Goal: Task Accomplishment & Management: Manage account settings

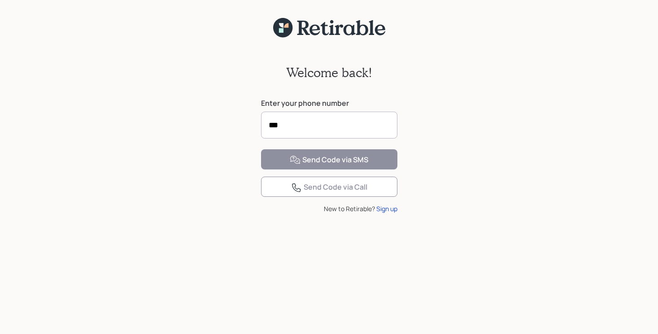
scroll to position [2590, 0]
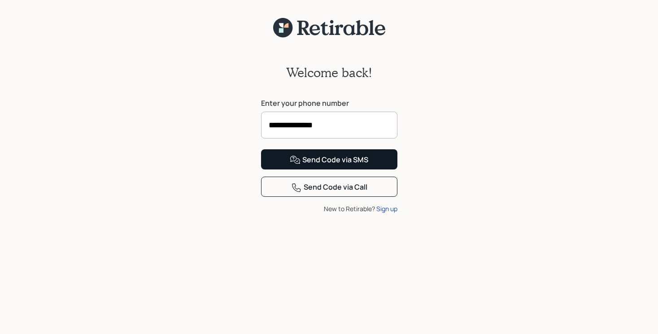
type input "**********"
click at [333, 165] on div "Send Code via SMS" at bounding box center [329, 160] width 78 height 11
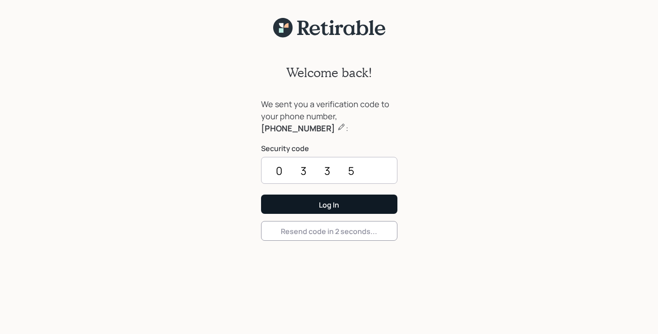
type input "0335"
click at [317, 204] on button "Log In" at bounding box center [329, 204] width 136 height 19
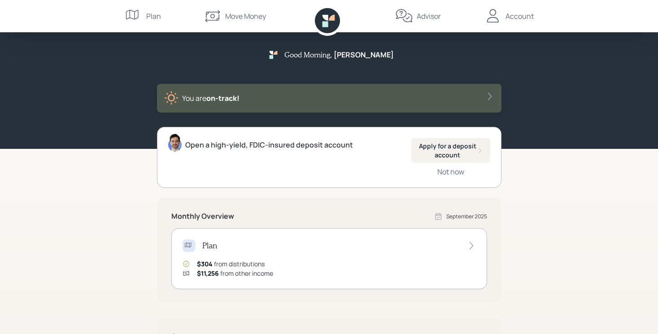
click at [184, 244] on icon at bounding box center [188, 245] width 9 height 9
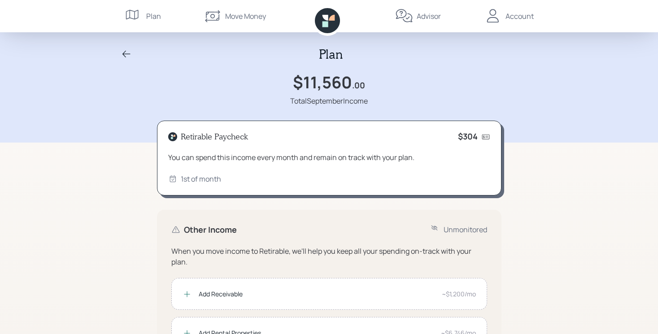
click at [424, 17] on div "Advisor" at bounding box center [429, 16] width 24 height 11
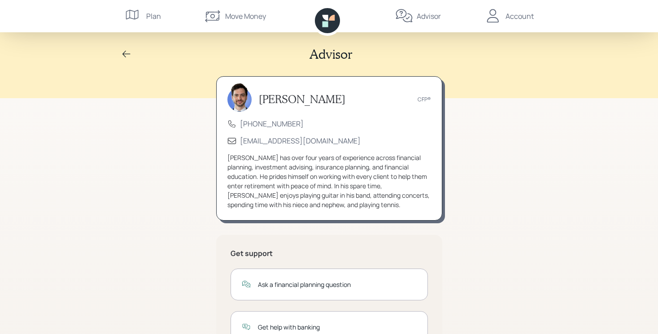
click at [513, 17] on div "Account" at bounding box center [519, 16] width 28 height 11
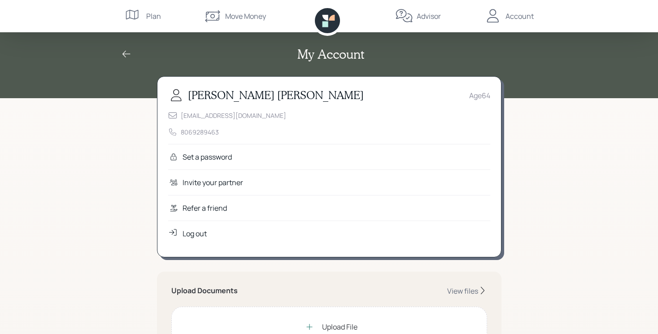
click at [145, 14] on div "Plan" at bounding box center [143, 16] width 36 height 32
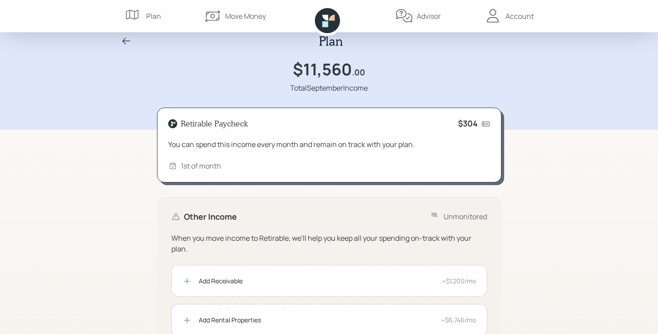
scroll to position [17, 0]
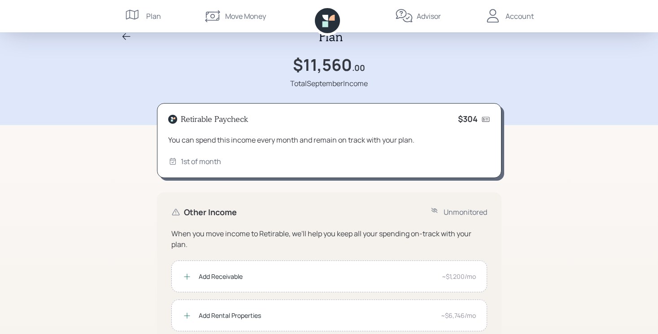
click at [485, 118] on icon at bounding box center [485, 119] width 9 height 9
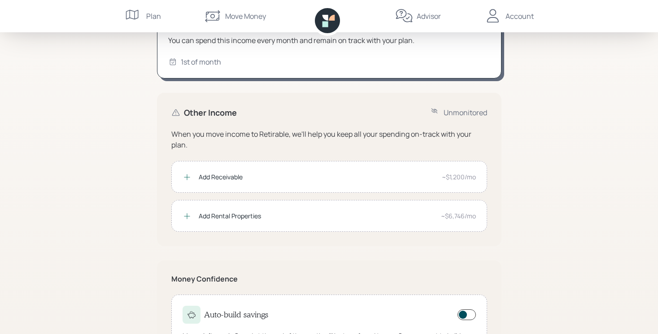
scroll to position [0, 0]
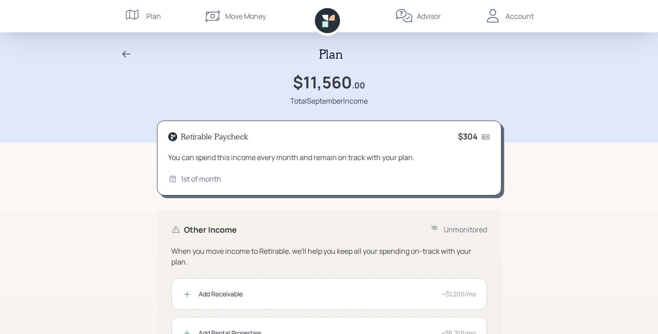
click at [229, 18] on div "Move Money" at bounding box center [245, 16] width 41 height 11
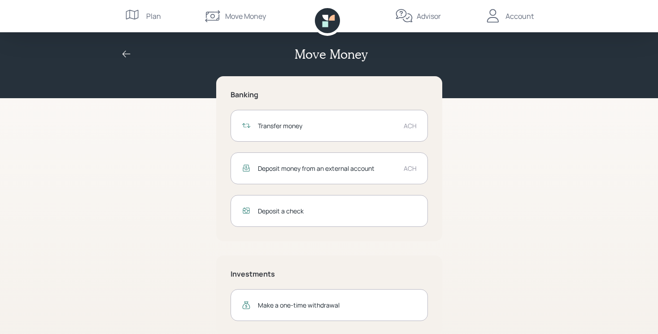
click at [513, 20] on div "Account" at bounding box center [519, 16] width 28 height 11
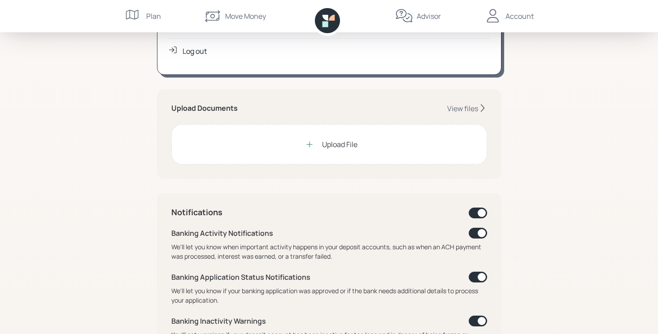
scroll to position [185, 0]
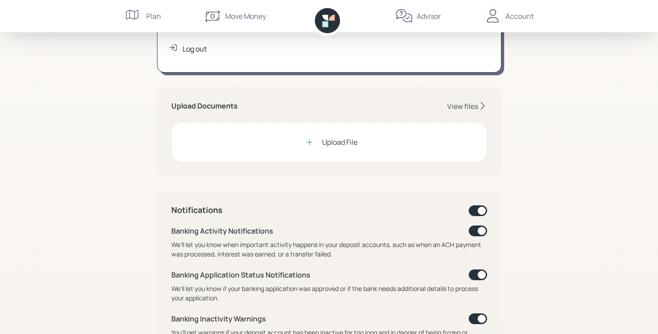
click at [466, 106] on div "View files" at bounding box center [462, 106] width 31 height 10
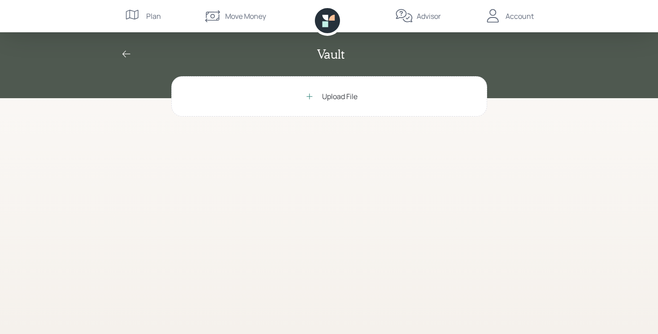
click at [579, 48] on div "Vault" at bounding box center [329, 49] width 658 height 98
click at [428, 18] on div "Advisor" at bounding box center [429, 16] width 24 height 11
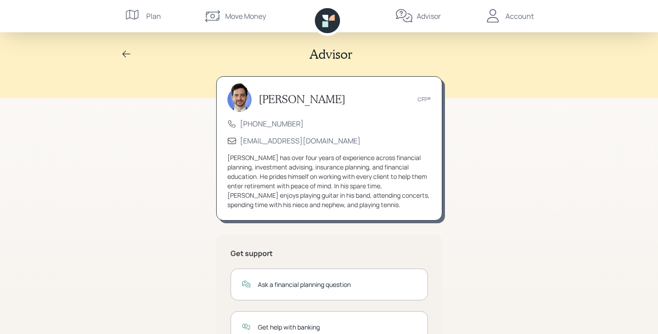
click at [521, 18] on div "Account" at bounding box center [519, 16] width 28 height 11
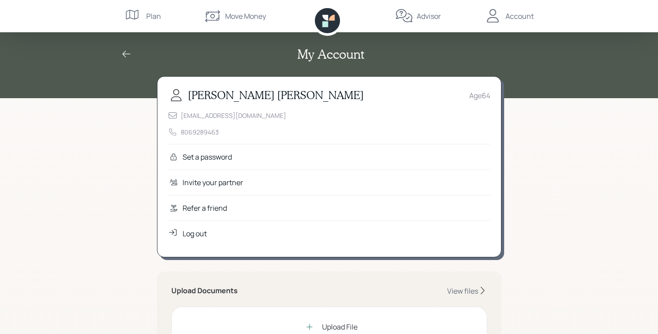
click at [422, 12] on div "Advisor" at bounding box center [429, 16] width 24 height 11
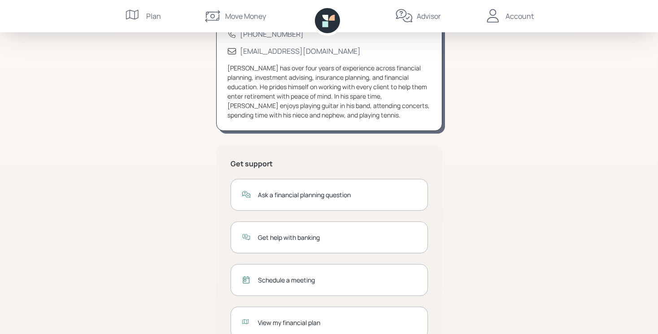
scroll to position [125, 0]
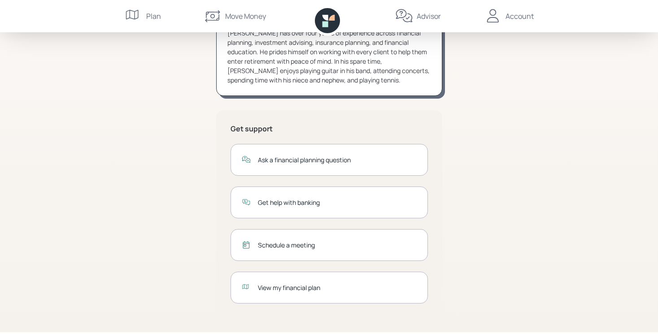
click at [339, 170] on div "Ask a financial planning question" at bounding box center [328, 160] width 197 height 32
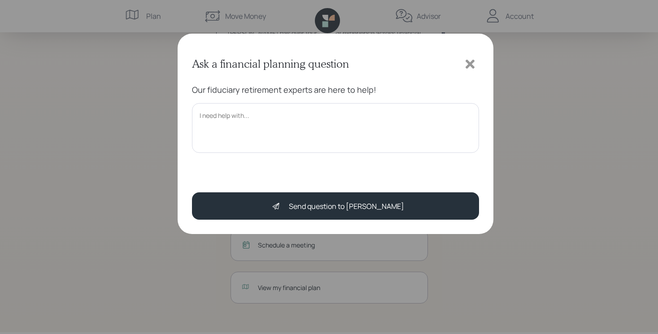
click at [323, 123] on textarea at bounding box center [335, 128] width 287 height 50
type textarea "Hi"
drag, startPoint x: 417, startPoint y: 63, endPoint x: 425, endPoint y: 120, distance: 57.1
type textarea "Our fiduciary retirement experts are here to help!"
click at [425, 120] on div "Ask a financial planning question Our fiduciary retirement experts are here to …" at bounding box center [336, 134] width 316 height 200
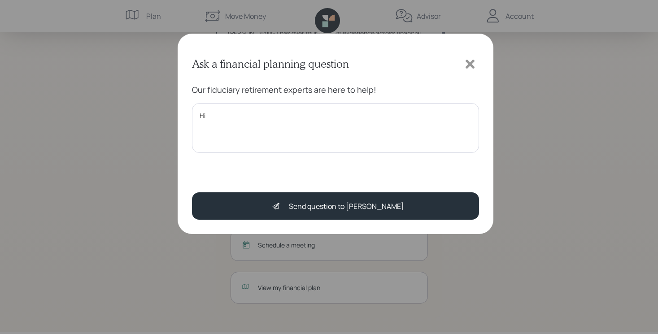
click at [472, 63] on icon at bounding box center [469, 64] width 9 height 9
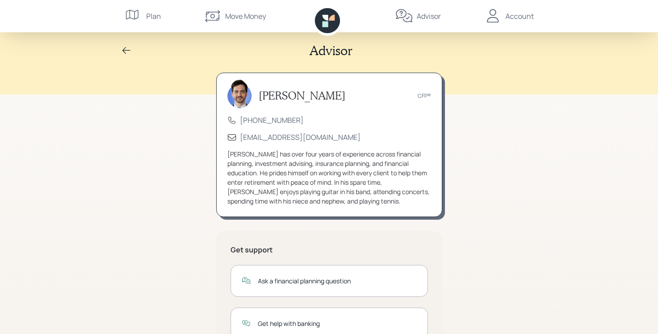
scroll to position [0, 0]
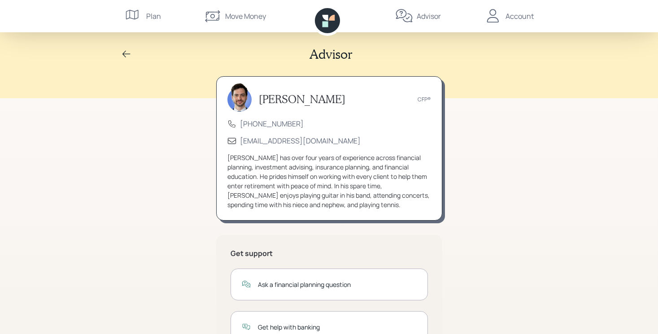
click at [281, 284] on div "Ask a financial planning question" at bounding box center [337, 284] width 159 height 9
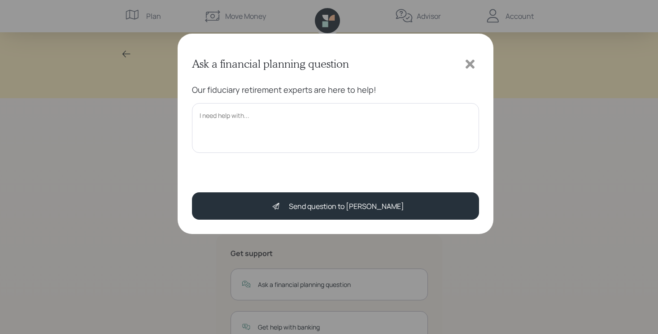
click at [317, 119] on textarea at bounding box center [335, 128] width 287 height 50
type textarea "Hi Jonah, Well a free morning at my desk so I thought I would log in but no doc…"
click at [472, 61] on icon at bounding box center [469, 64] width 9 height 9
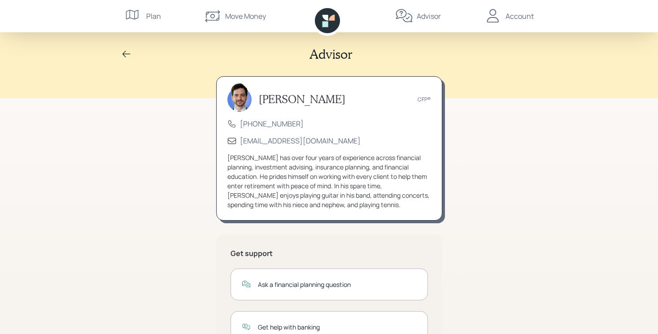
click at [131, 18] on icon at bounding box center [132, 15] width 13 height 10
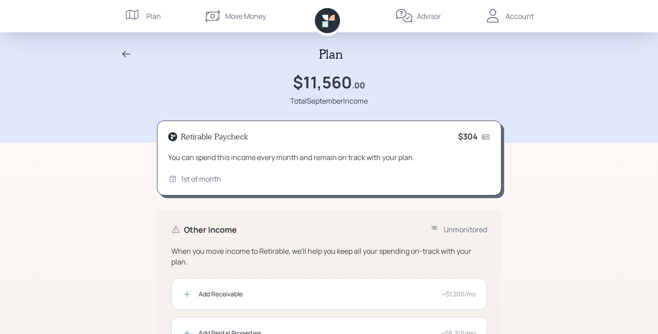
click at [484, 137] on icon at bounding box center [485, 136] width 9 height 9
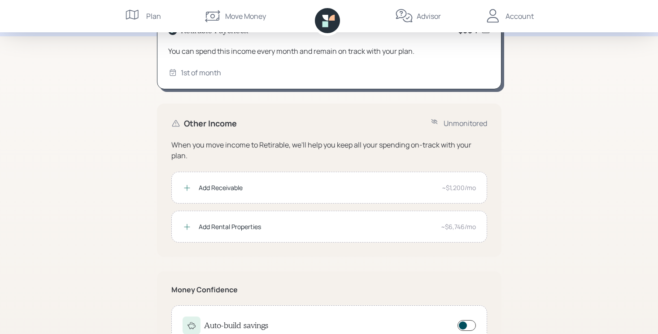
scroll to position [107, 0]
click at [460, 191] on div "~$1,200/mo" at bounding box center [459, 186] width 34 height 9
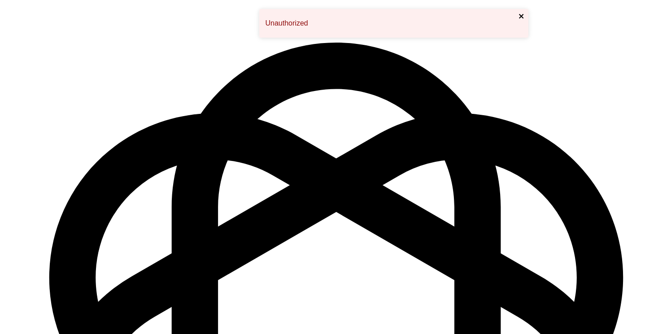
click at [521, 15] on icon "close" at bounding box center [521, 16] width 4 height 4
click at [524, 16] on icon "close" at bounding box center [521, 16] width 6 height 7
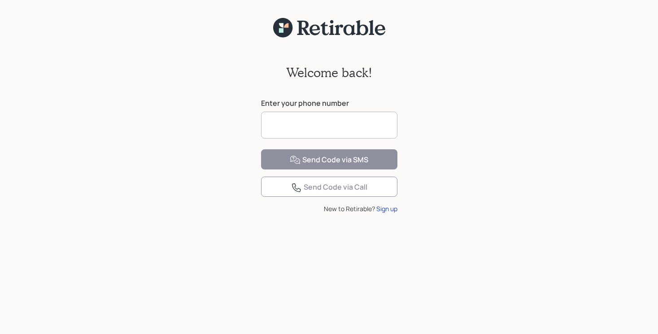
scroll to position [2590, 0]
click at [355, 119] on input at bounding box center [329, 125] width 136 height 27
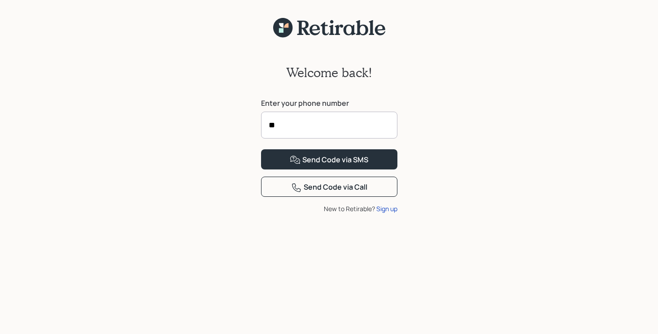
type input "*"
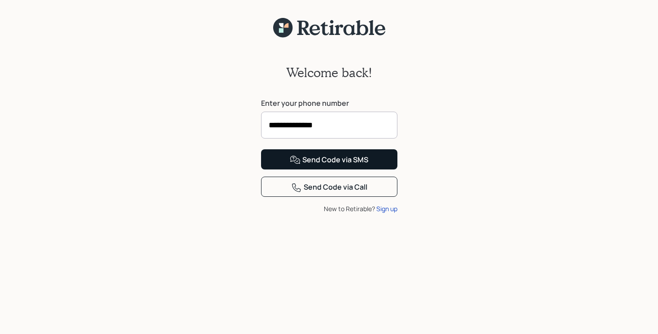
type input "**********"
click at [335, 165] on div "Send Code via SMS" at bounding box center [329, 160] width 78 height 11
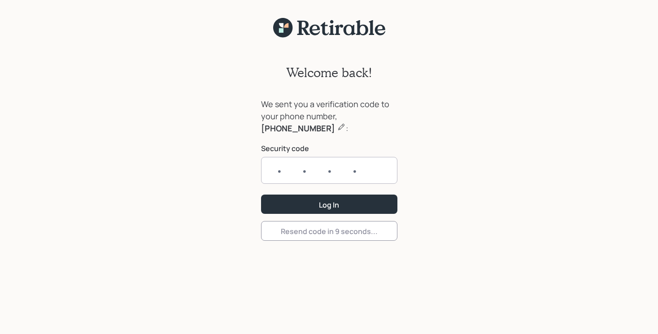
click at [280, 177] on input "text" at bounding box center [329, 170] width 136 height 27
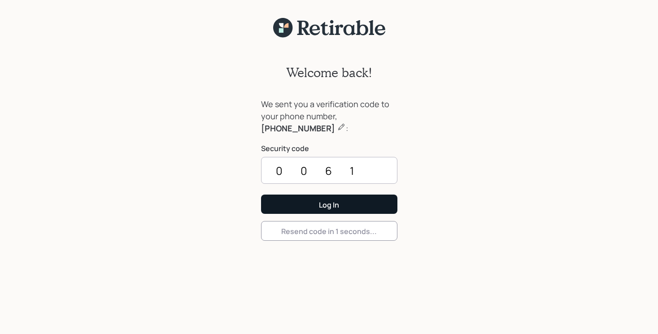
type input "0061"
click at [325, 208] on div "Log In" at bounding box center [329, 205] width 20 height 10
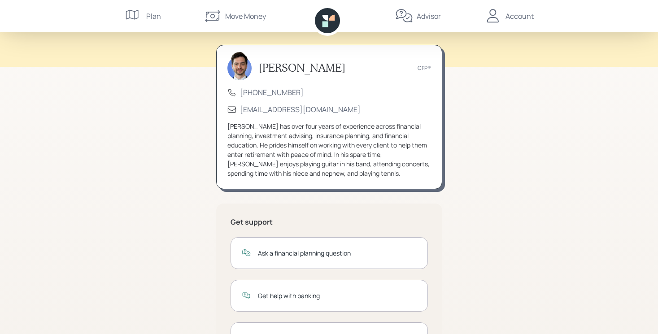
scroll to position [125, 0]
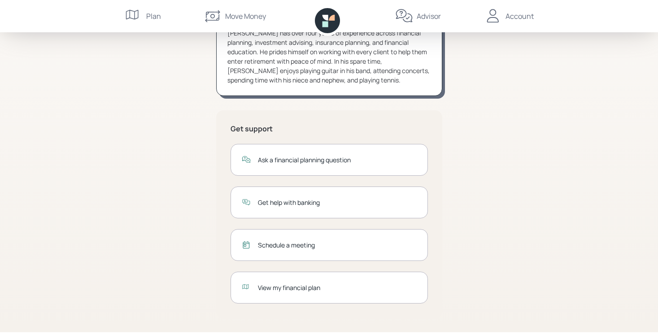
click at [301, 291] on div "View my financial plan" at bounding box center [337, 287] width 159 height 9
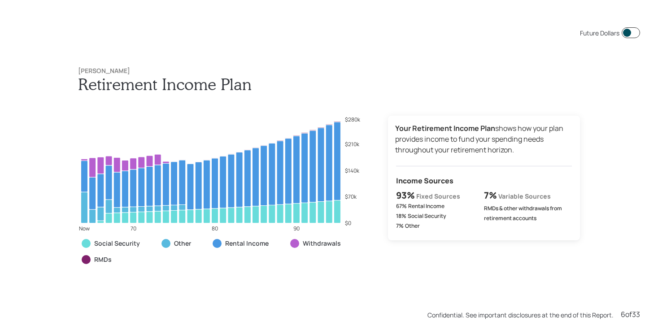
scroll to position [1670, 0]
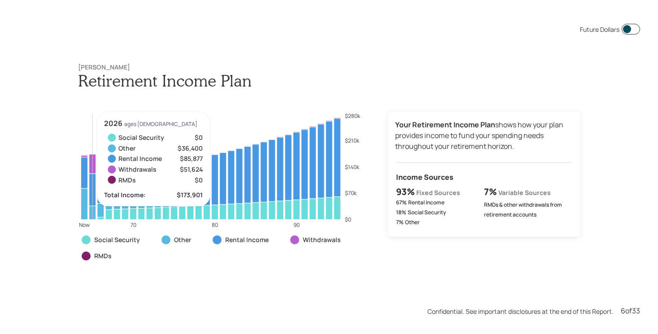
click at [94, 161] on icon at bounding box center [92, 163] width 7 height 19
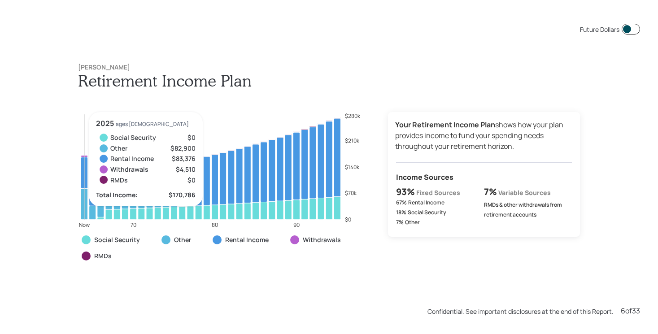
click at [82, 164] on icon at bounding box center [84, 172] width 7 height 31
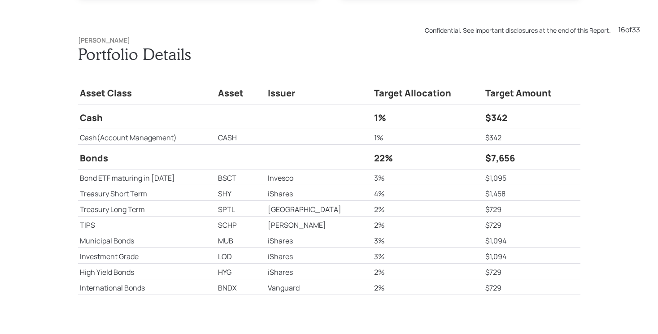
scroll to position [5344, 0]
